Goal: Task Accomplishment & Management: Manage account settings

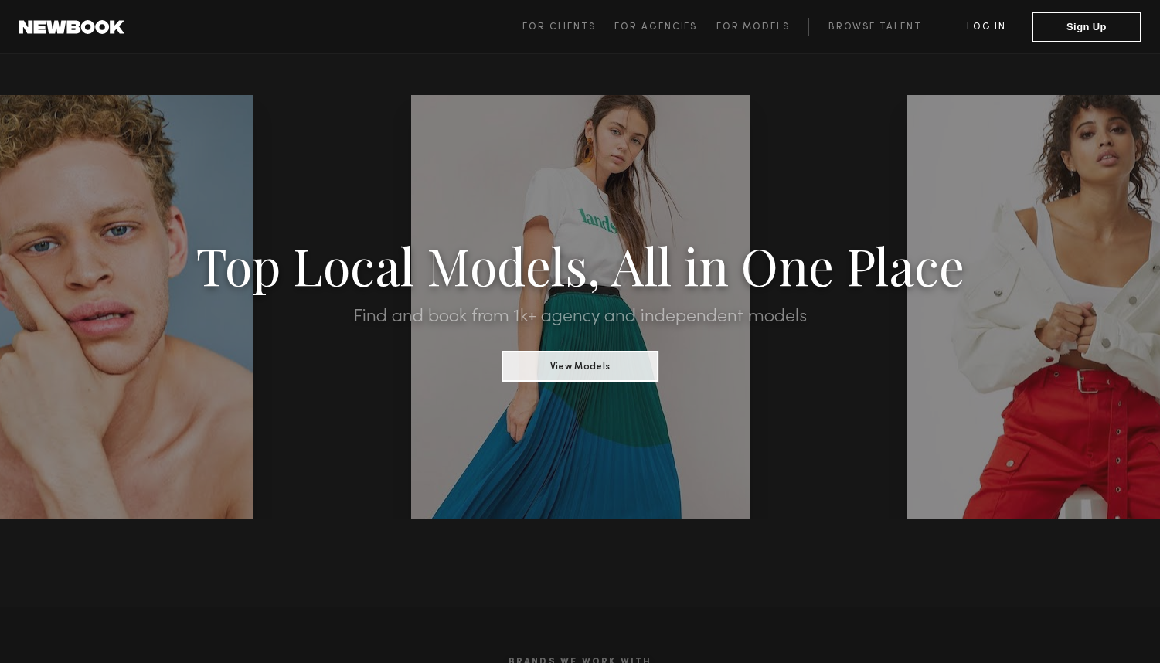
click at [989, 28] on link "Log in" at bounding box center [986, 27] width 91 height 19
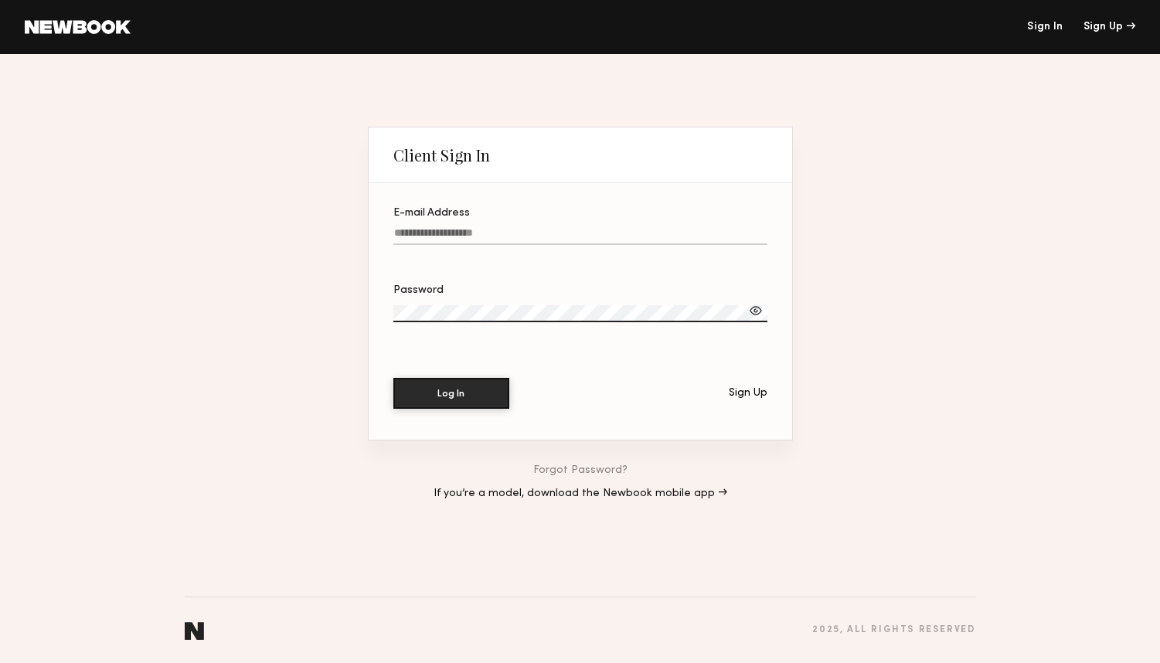
click at [437, 226] on label "E-mail Address" at bounding box center [580, 234] width 374 height 53
click at [437, 227] on input "E-mail Address" at bounding box center [580, 236] width 374 height 18
type input "*"
type input "**********"
click at [453, 404] on button "Log In" at bounding box center [451, 392] width 116 height 31
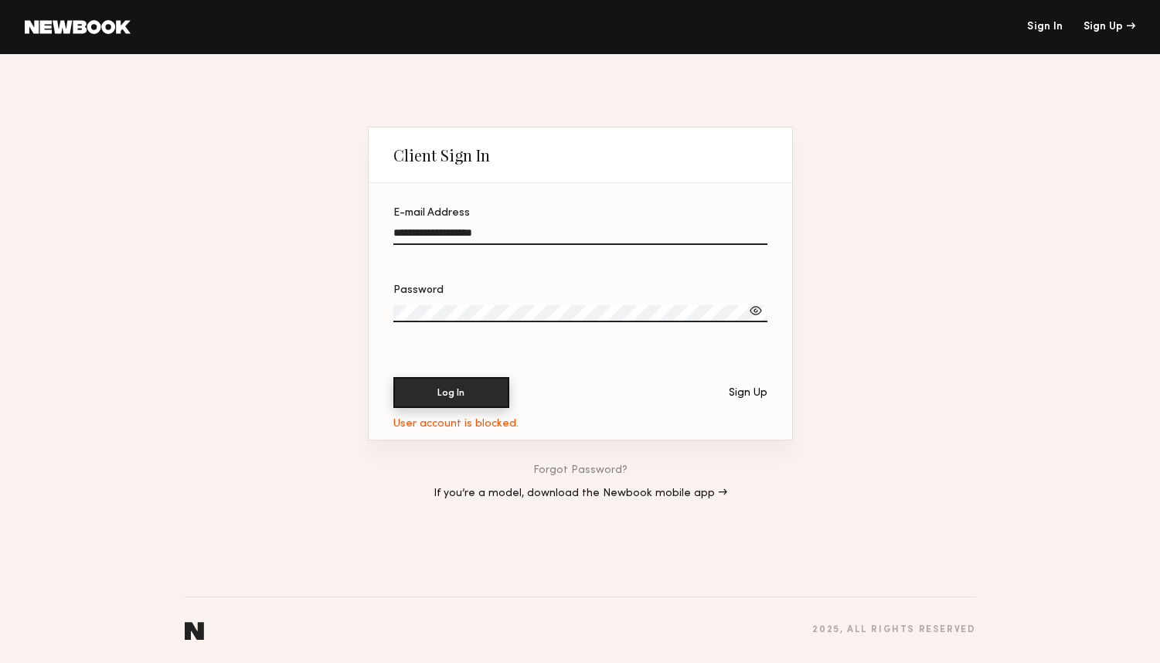
click at [449, 397] on button "Log In" at bounding box center [451, 392] width 116 height 31
